Goal: Use online tool/utility: Utilize a website feature to perform a specific function

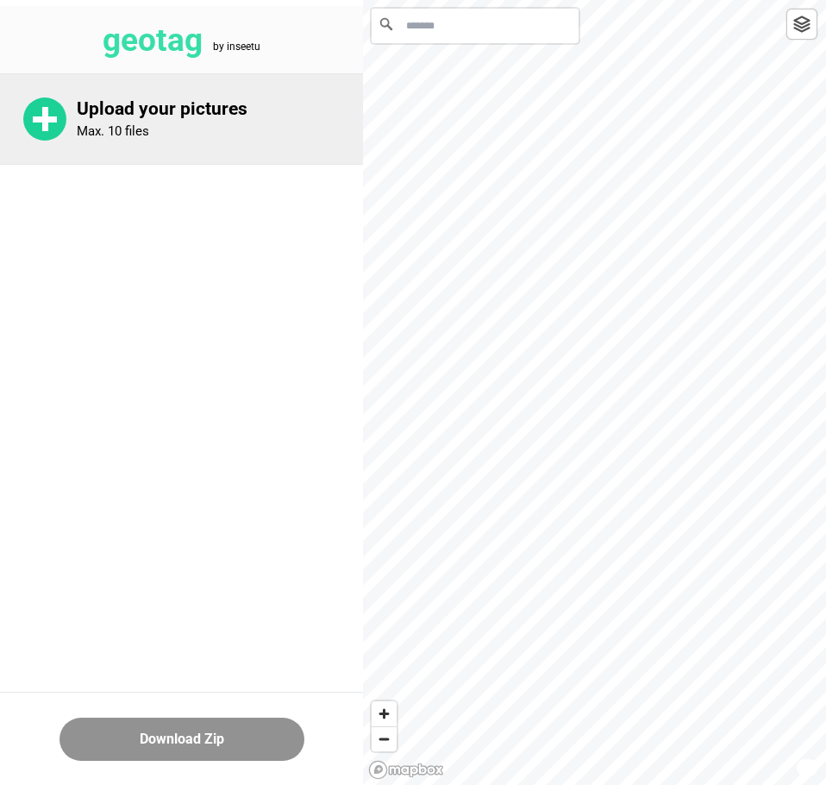
click at [49, 117] on rect at bounding box center [45, 119] width 24 height 6
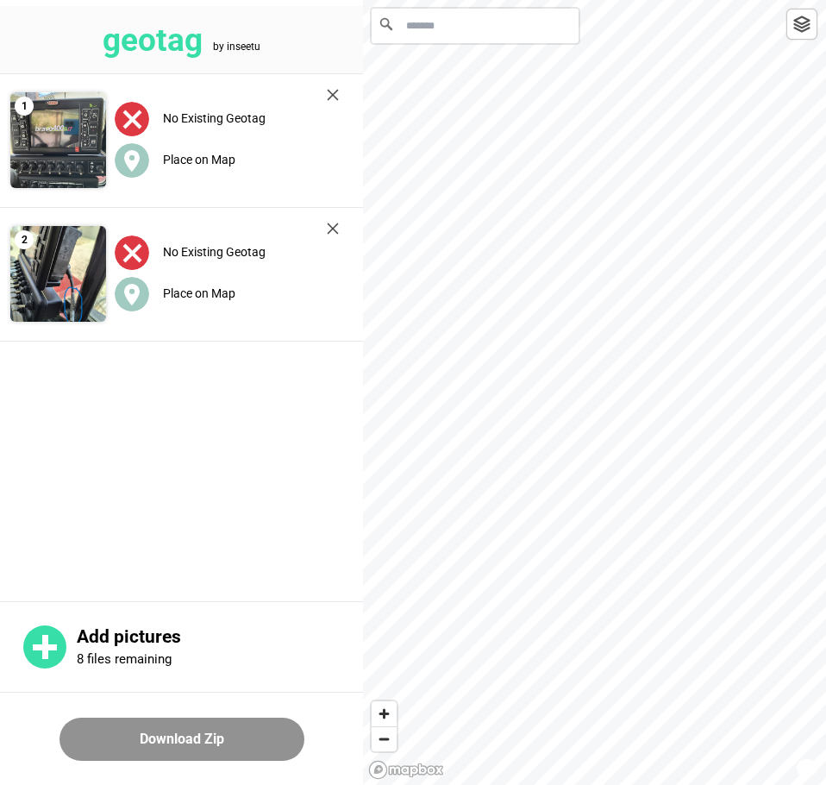
click at [453, 16] on input "Ricerca" at bounding box center [475, 26] width 207 height 35
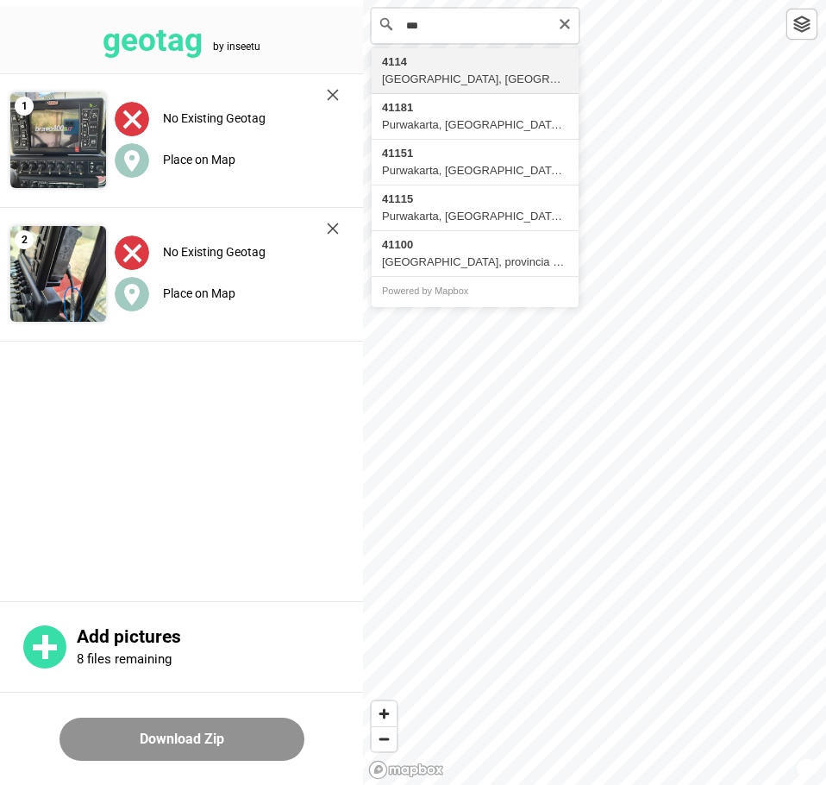
type input "**"
drag, startPoint x: 461, startPoint y: 28, endPoint x: 320, endPoint y: 28, distance: 140.6
click at [320, 0] on div "geotag by inseetu 1 No Existing Geotag Place on Map 2 No Existing Geotag Place …" at bounding box center [413, 0] width 826 height 0
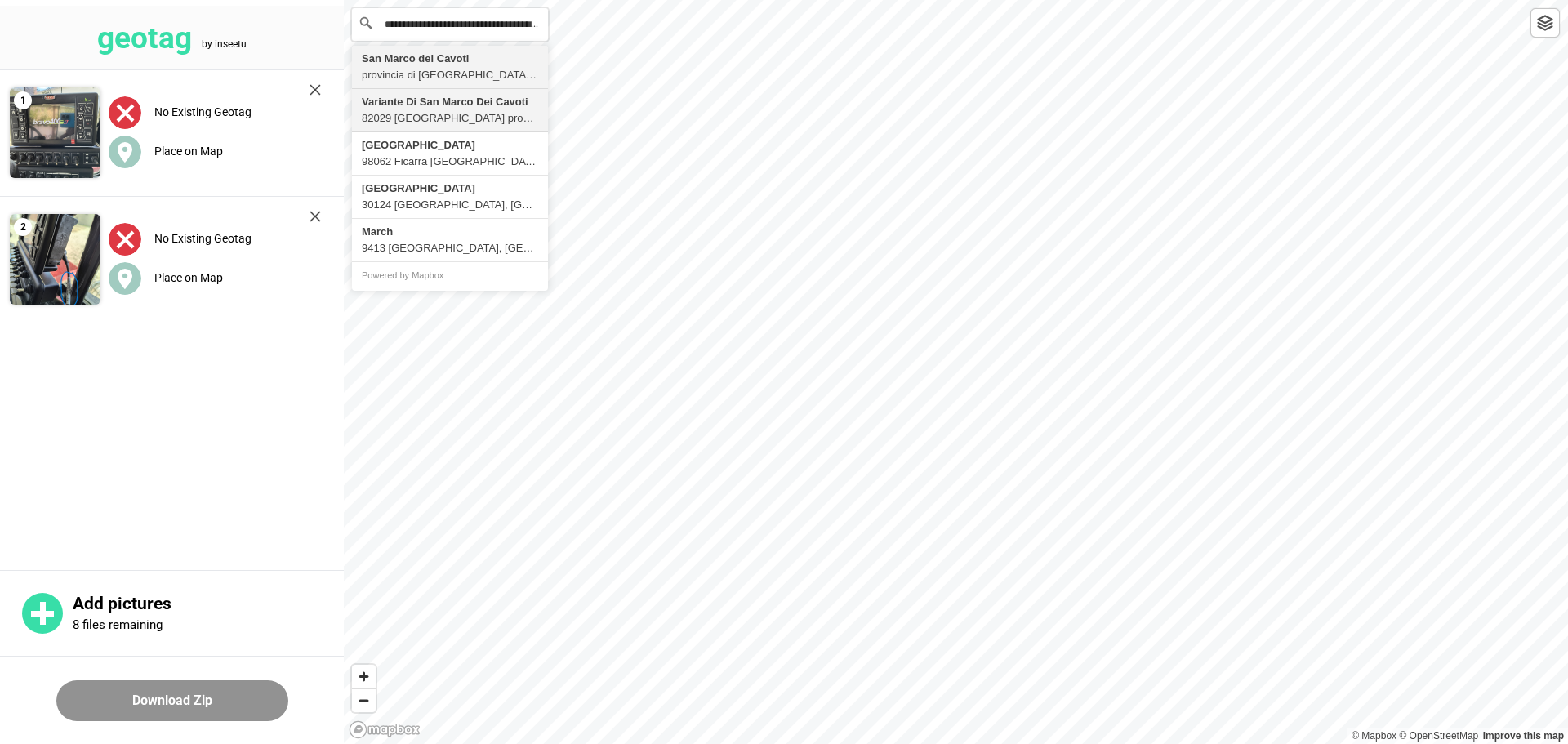
type input "**********"
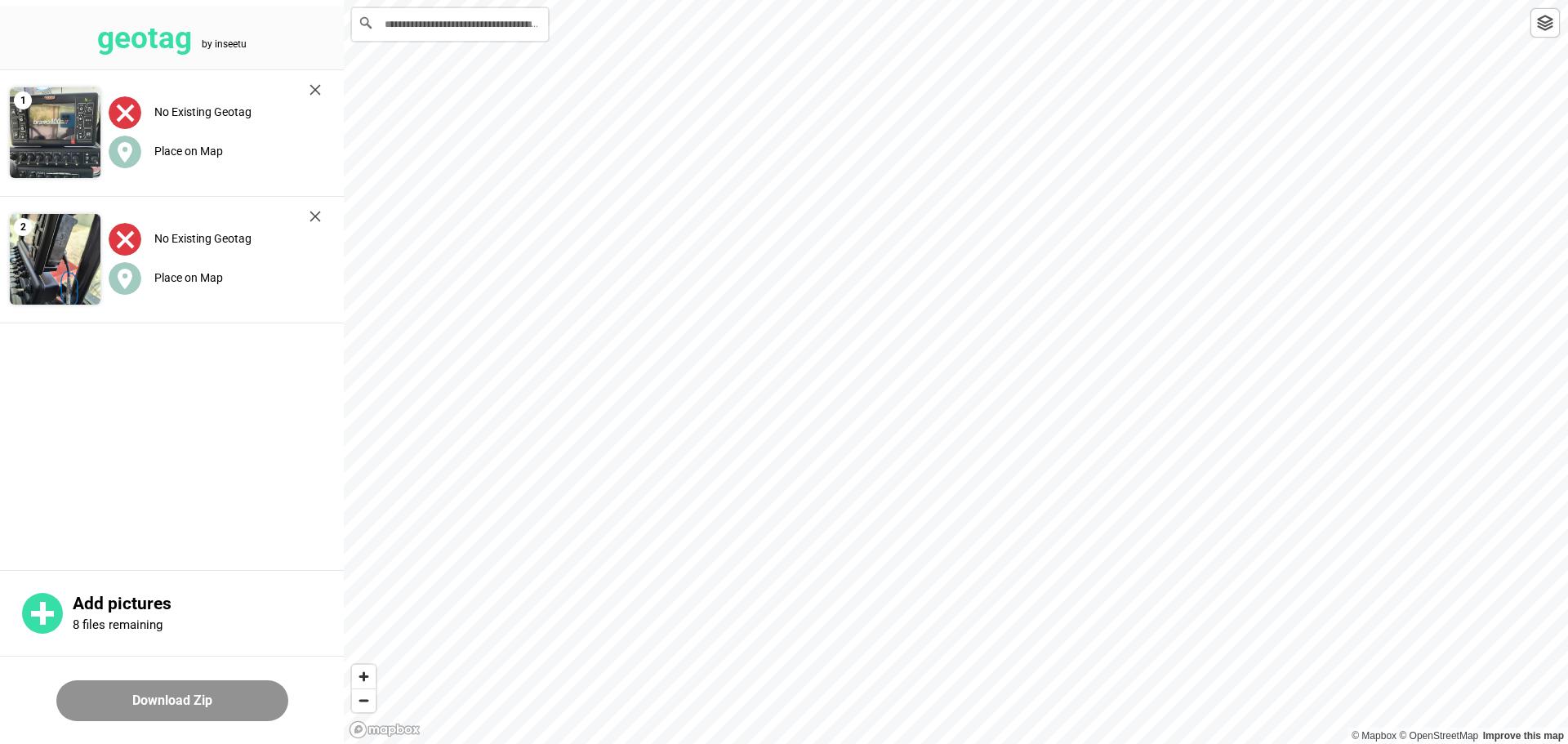
click at [1545, 33] on div at bounding box center [1545, 23] width 29 height 29
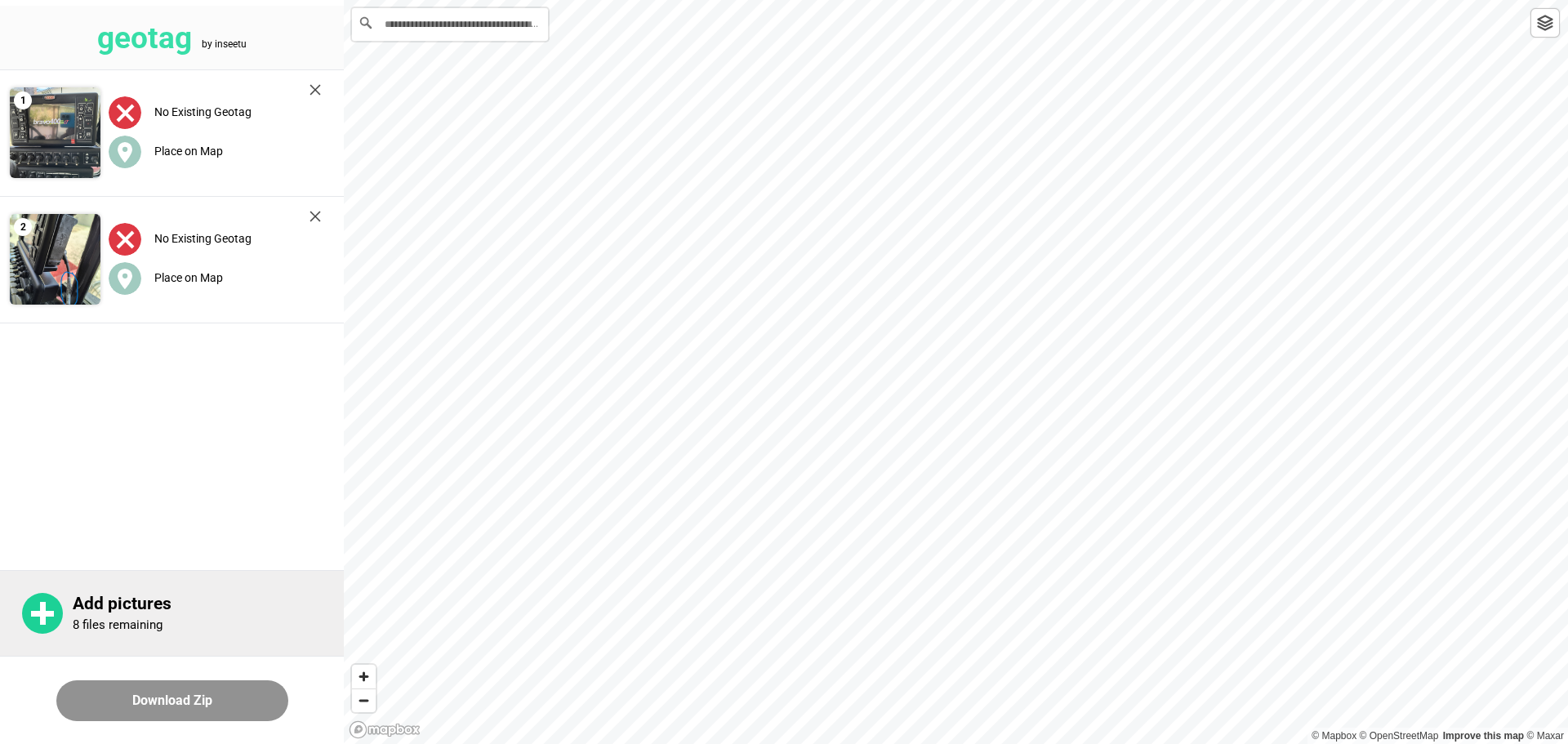
click at [110, 617] on p "8 files remaining" at bounding box center [117, 625] width 90 height 15
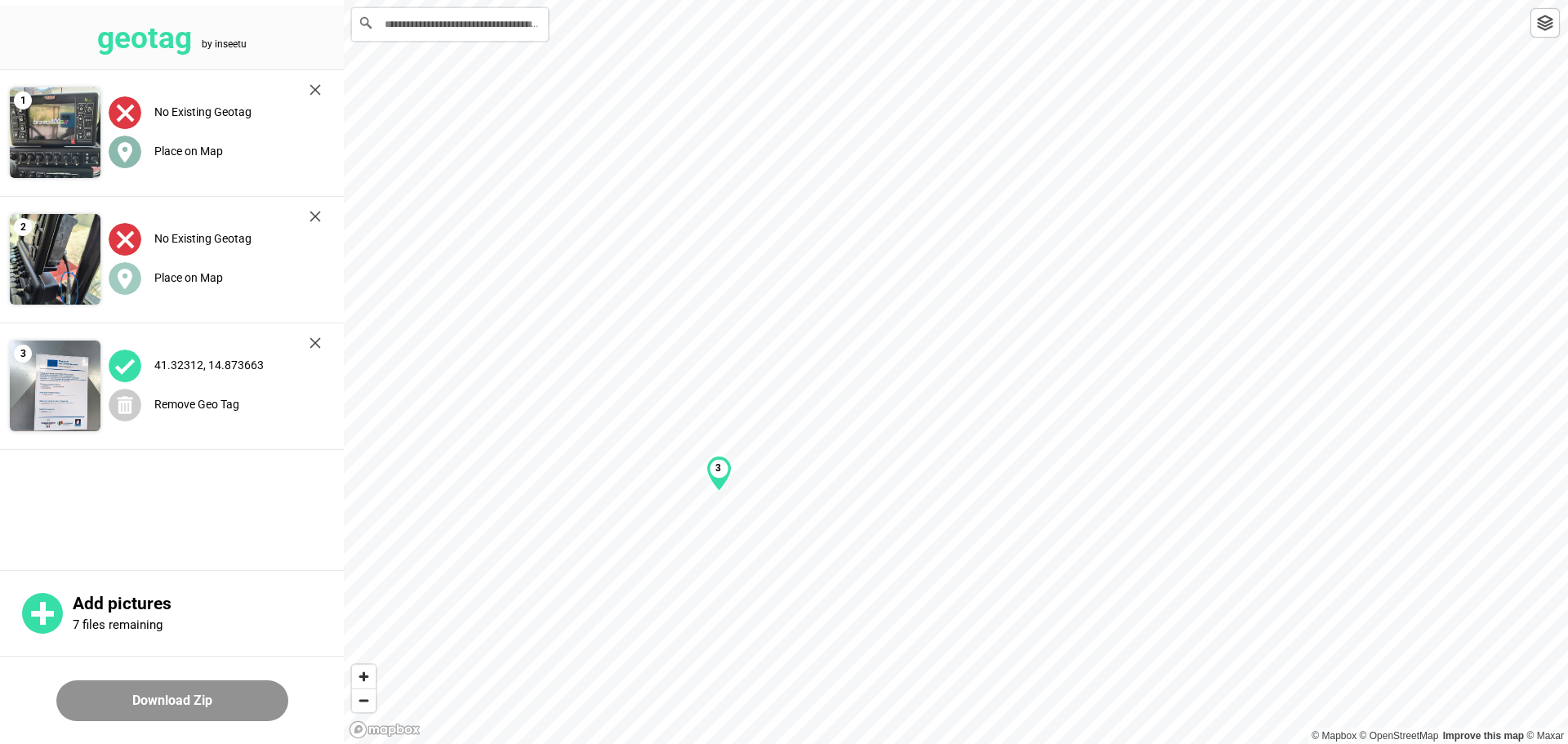
click at [211, 149] on label "Place on Map" at bounding box center [188, 151] width 68 height 13
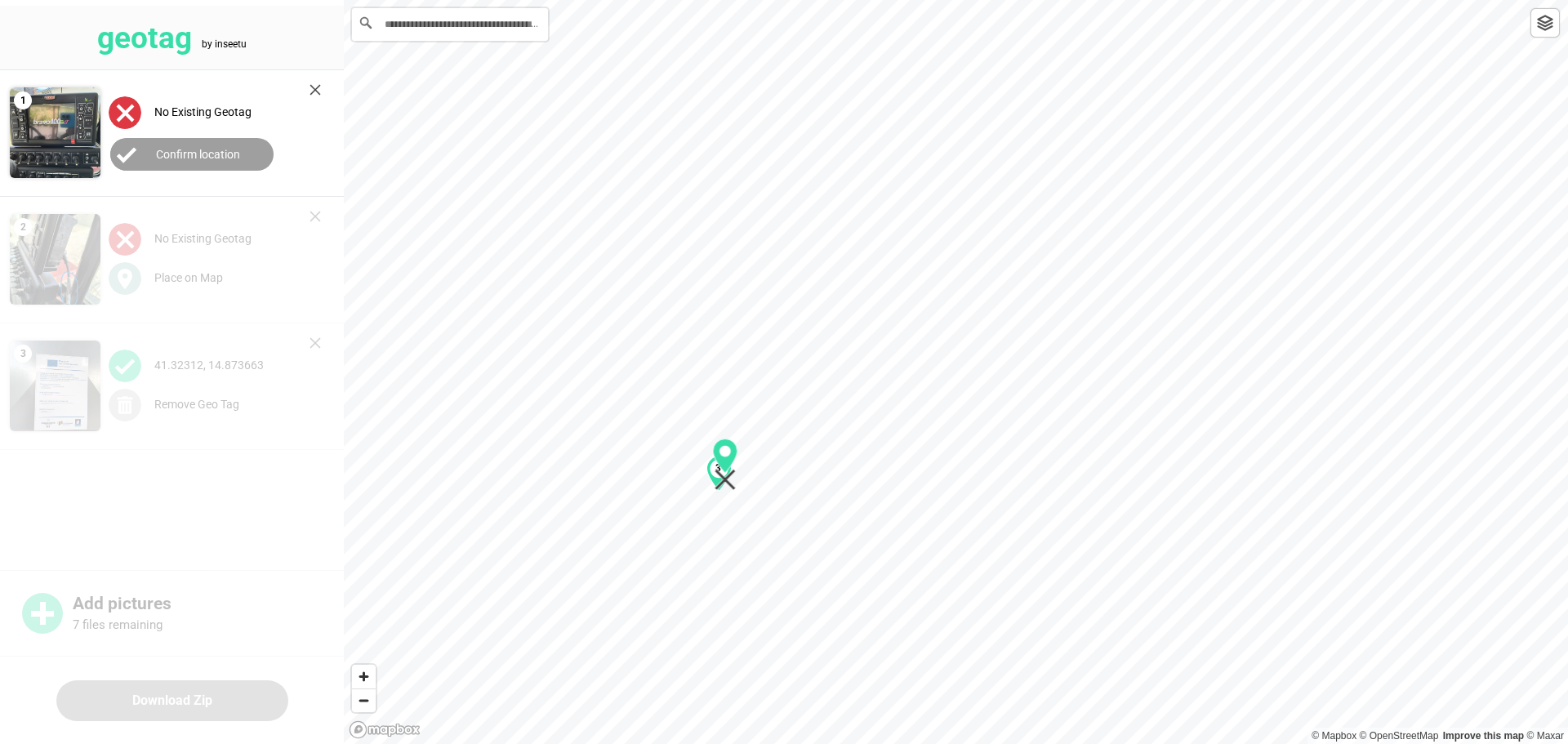
drag, startPoint x: 949, startPoint y: 375, endPoint x: 718, endPoint y: 465, distance: 247.9
click at [718, 0] on div "3" at bounding box center [955, 0] width 1224 height 0
click at [796, 0] on div "3" at bounding box center [955, 0] width 1224 height 0
click at [207, 141] on button "Confirm location" at bounding box center [191, 154] width 164 height 33
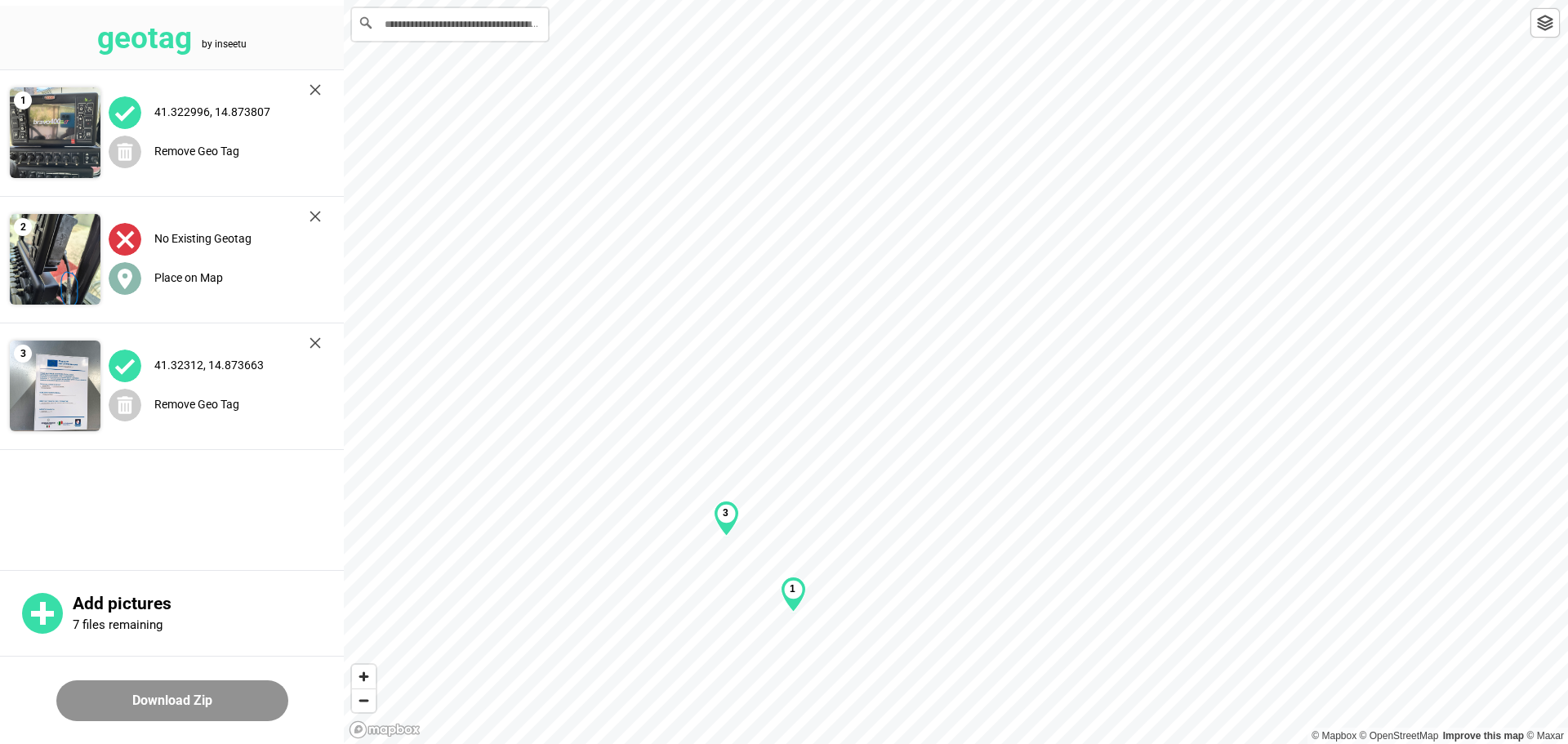
click at [206, 271] on label "Place on Map" at bounding box center [188, 277] width 68 height 13
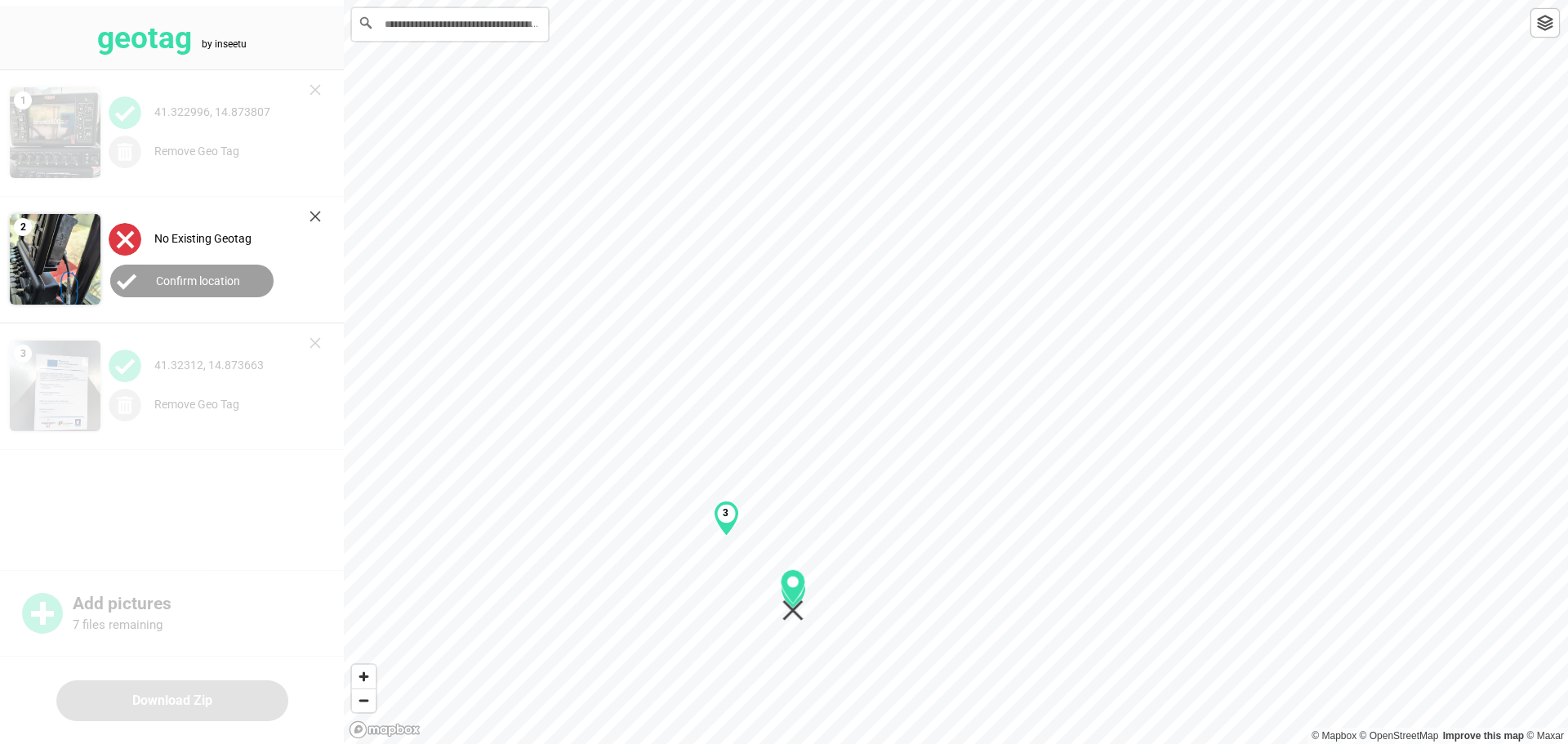
drag, startPoint x: 961, startPoint y: 373, endPoint x: 799, endPoint y: 597, distance: 276.4
click at [799, 0] on div "3 1" at bounding box center [955, 0] width 1224 height 0
click at [241, 277] on button "Confirm location" at bounding box center [191, 281] width 164 height 33
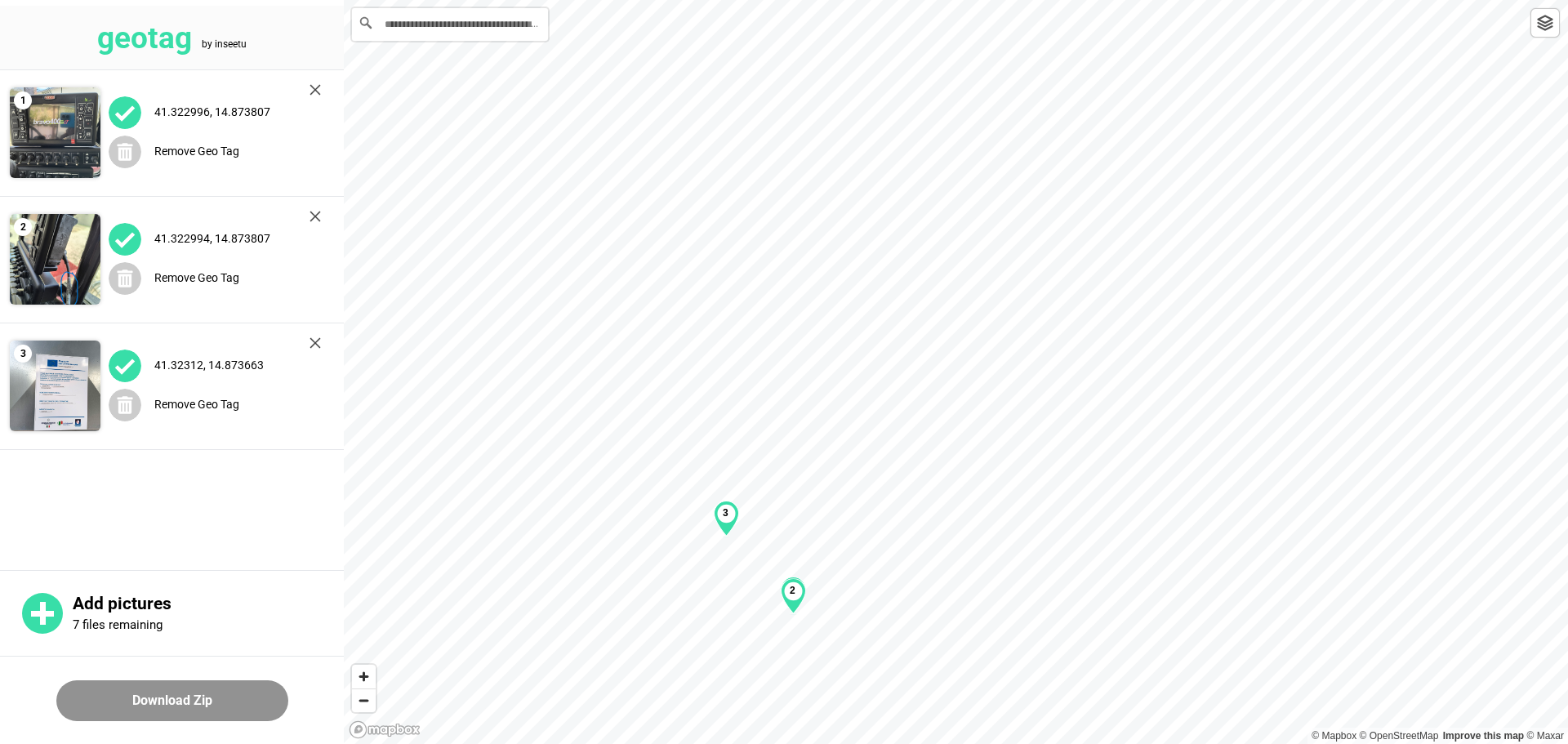
click at [316, 337] on img at bounding box center [315, 343] width 11 height 11
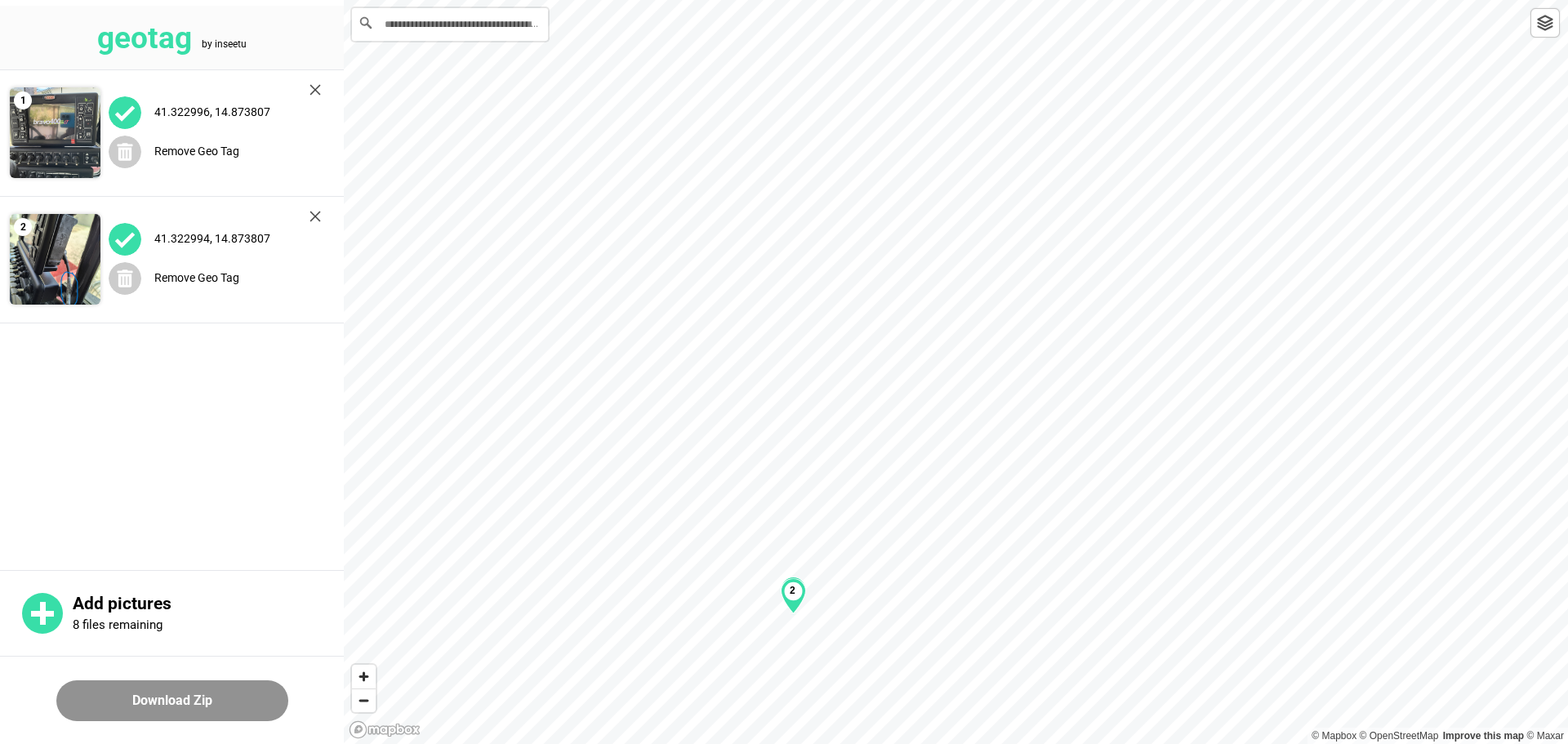
click at [176, 699] on button "Download Zip" at bounding box center [172, 700] width 232 height 41
